Goal: Check status

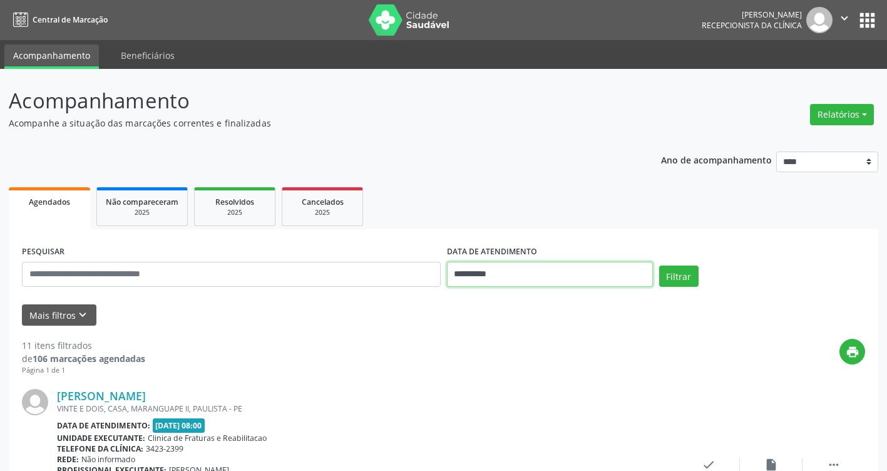
click at [538, 275] on input "**********" at bounding box center [550, 274] width 206 height 25
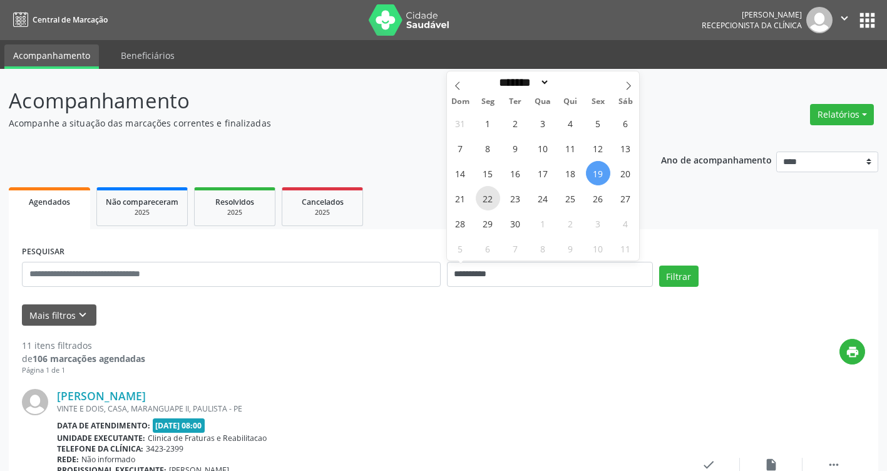
click at [490, 191] on span "22" at bounding box center [488, 198] width 24 height 24
type input "**********"
click at [490, 191] on span "22" at bounding box center [488, 198] width 24 height 24
click at [490, 191] on ul "Agendados Não compareceram 2025 Resolvidos 2025 Cancelados 2025" at bounding box center [444, 206] width 870 height 45
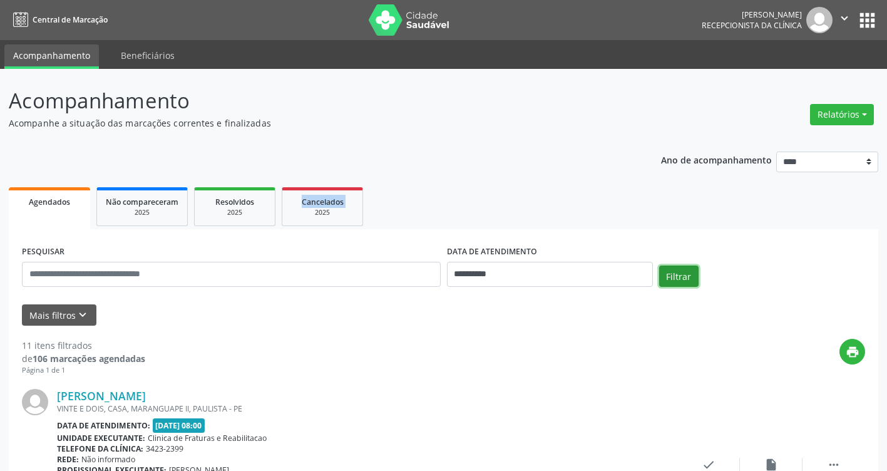
click at [665, 276] on button "Filtrar" at bounding box center [678, 275] width 39 height 21
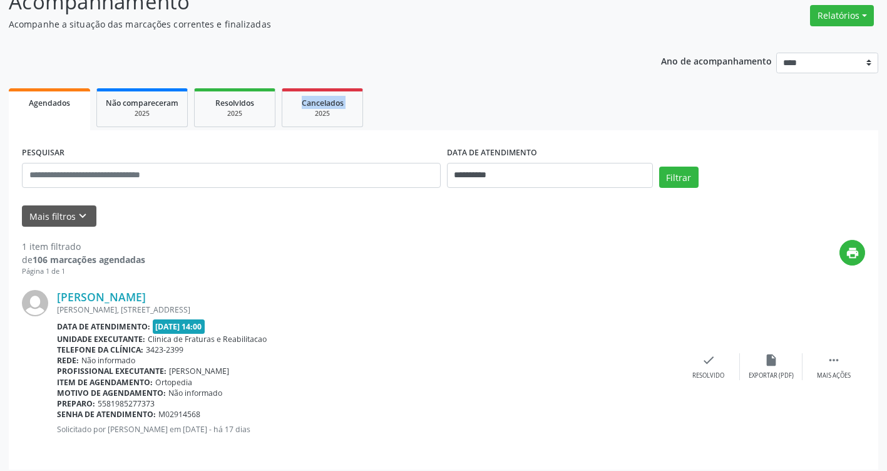
scroll to position [106, 0]
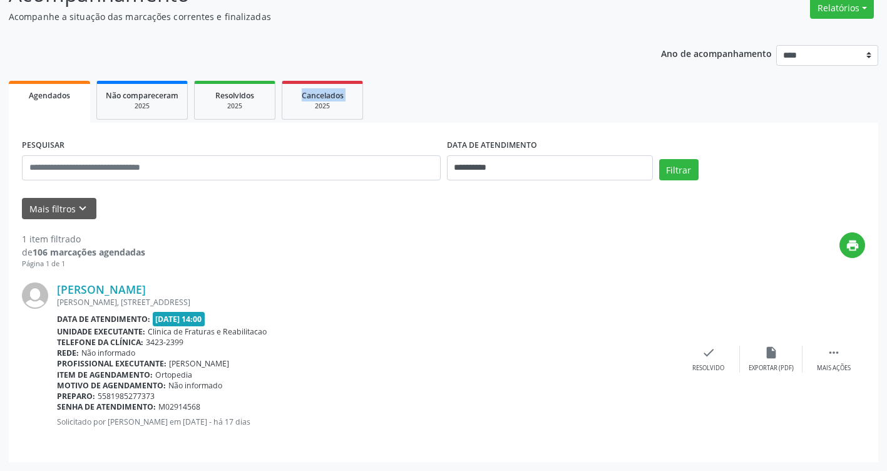
click at [39, 295] on img at bounding box center [35, 295] width 26 height 26
click at [63, 289] on link "[PERSON_NAME]" at bounding box center [101, 289] width 89 height 14
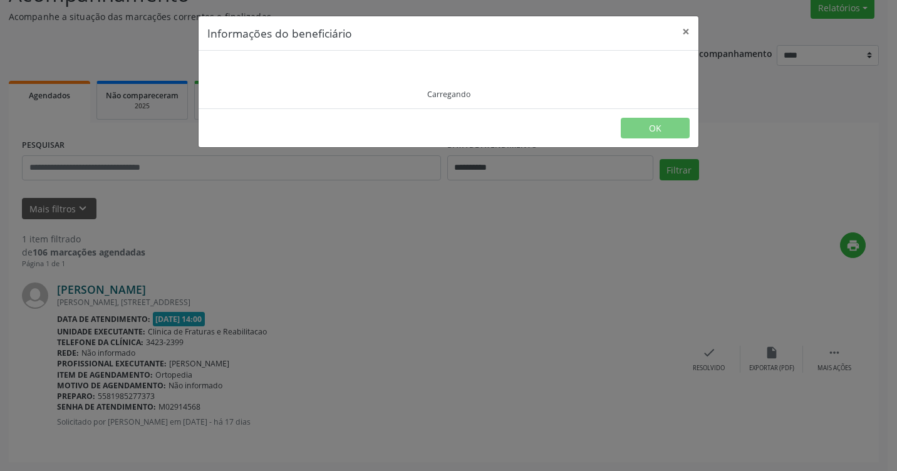
click at [63, 289] on div "Informações do beneficiário × Carregando OK" at bounding box center [448, 235] width 897 height 471
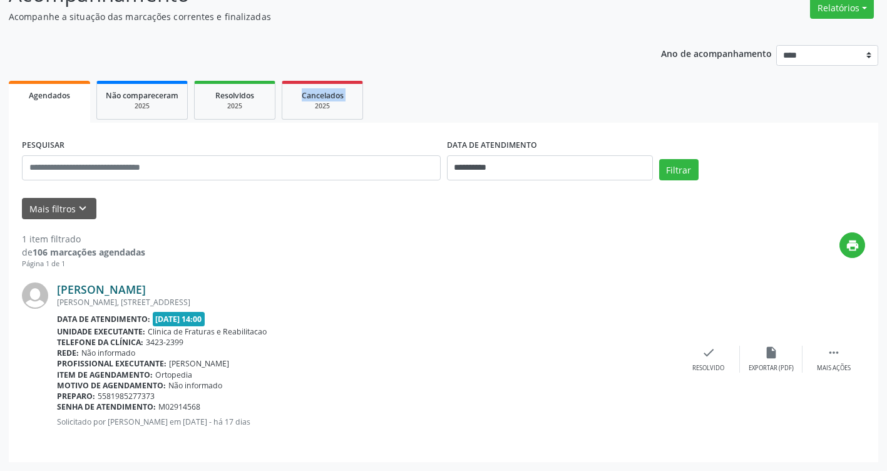
click at [63, 289] on link "[PERSON_NAME]" at bounding box center [101, 289] width 89 height 14
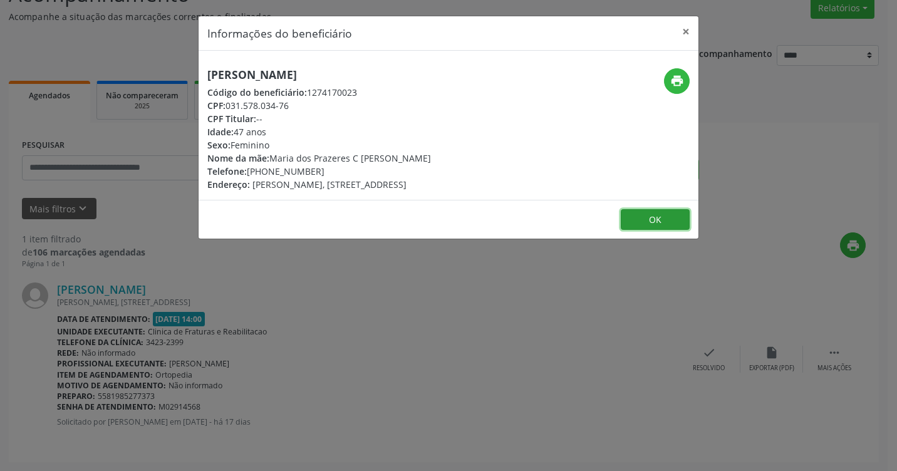
click at [642, 218] on button "OK" at bounding box center [654, 219] width 69 height 21
